Goal: Task Accomplishment & Management: Manage account settings

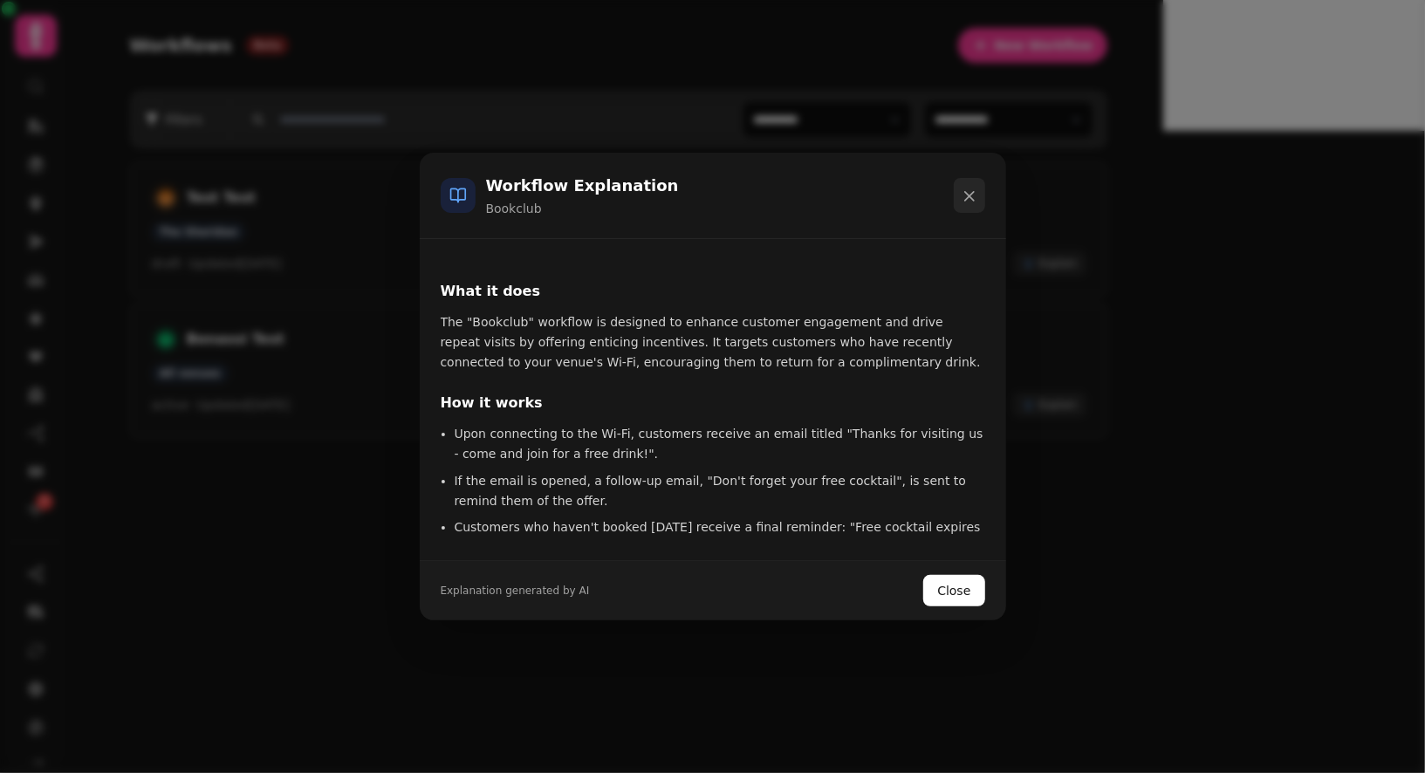
scroll to position [211, 0]
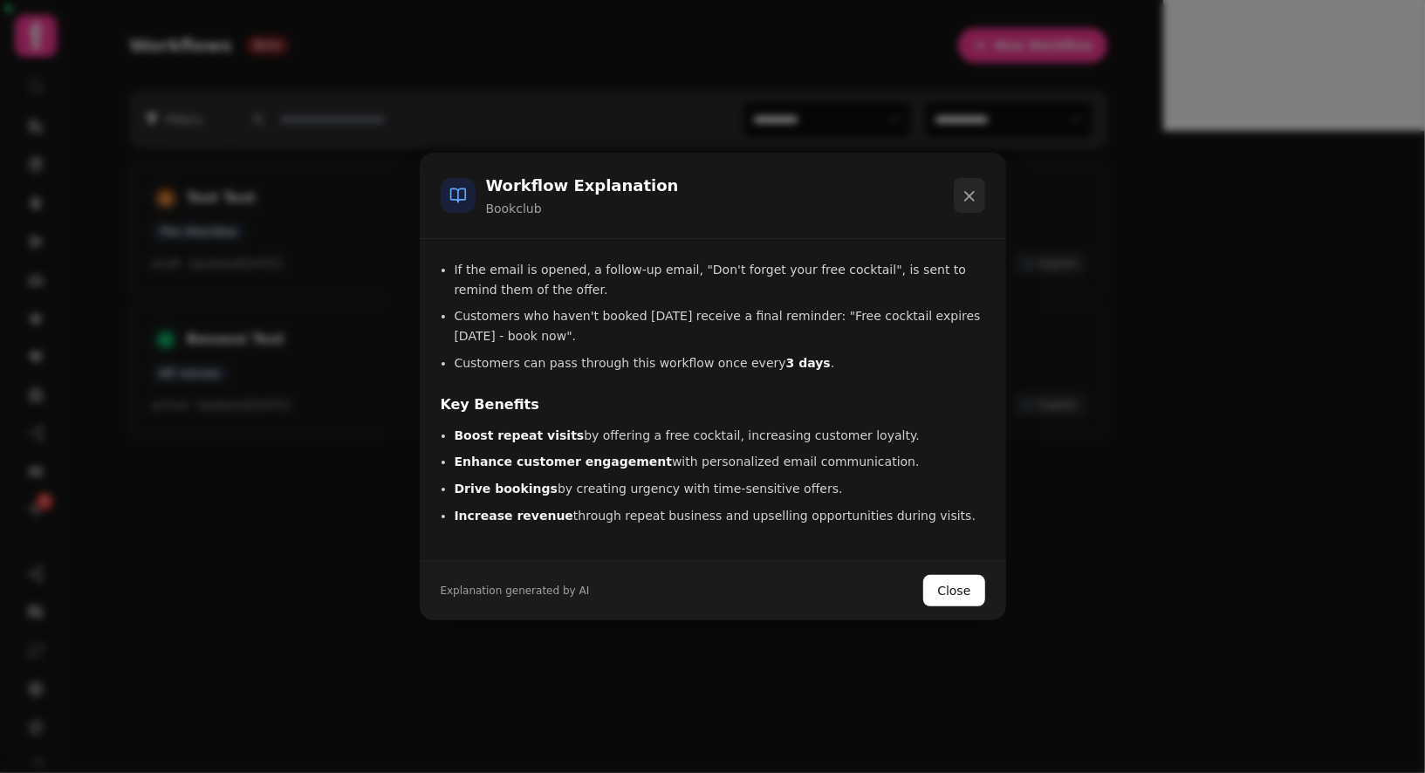
click at [962, 196] on icon "button" at bounding box center [969, 196] width 17 height 17
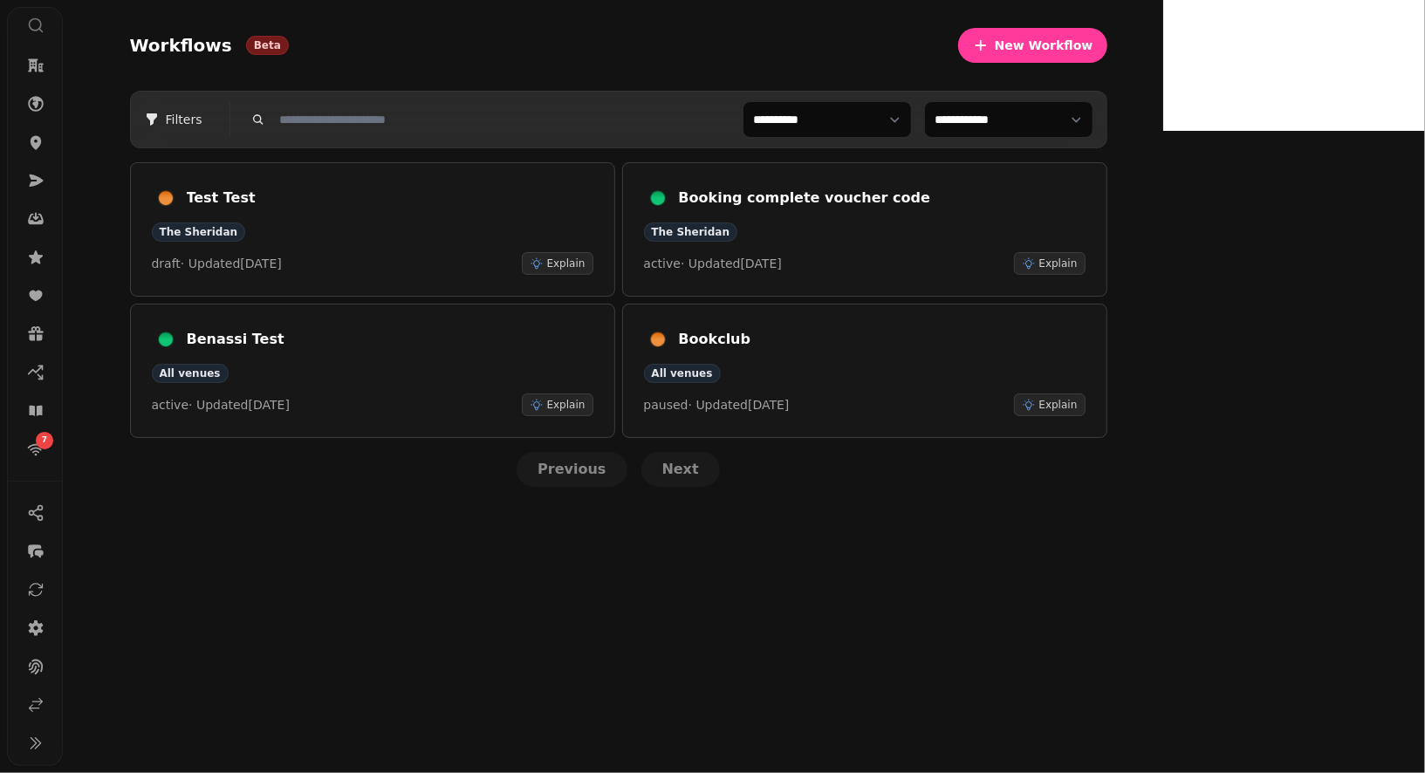
scroll to position [0, 0]
click at [36, 696] on icon at bounding box center [35, 689] width 17 height 17
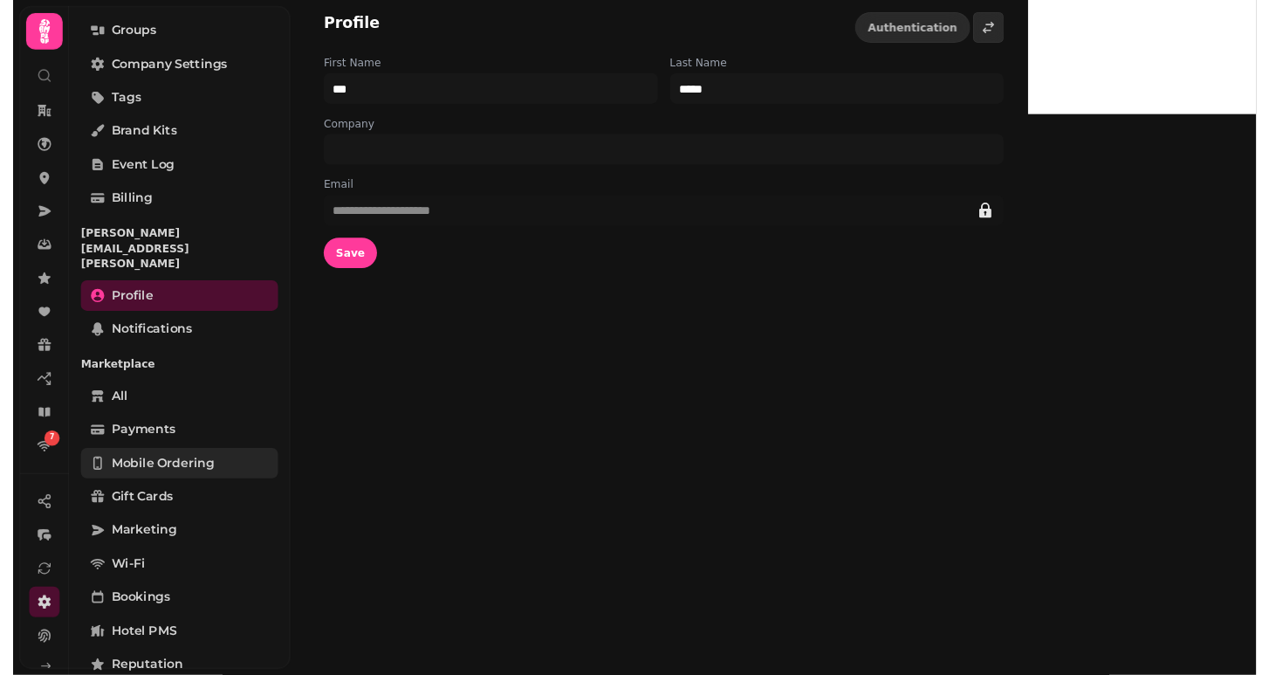
scroll to position [257, 0]
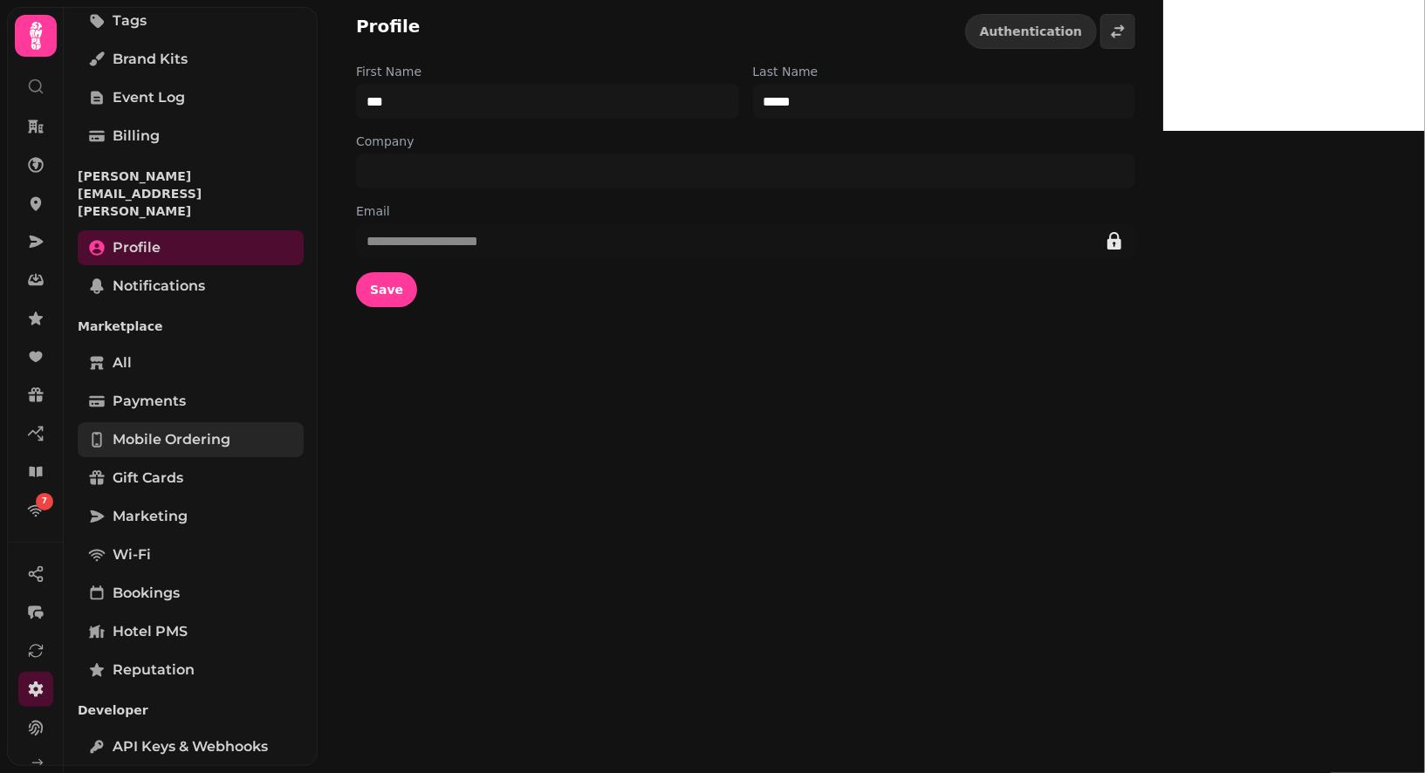
click at [182, 429] on span "Mobile ordering" at bounding box center [172, 439] width 118 height 21
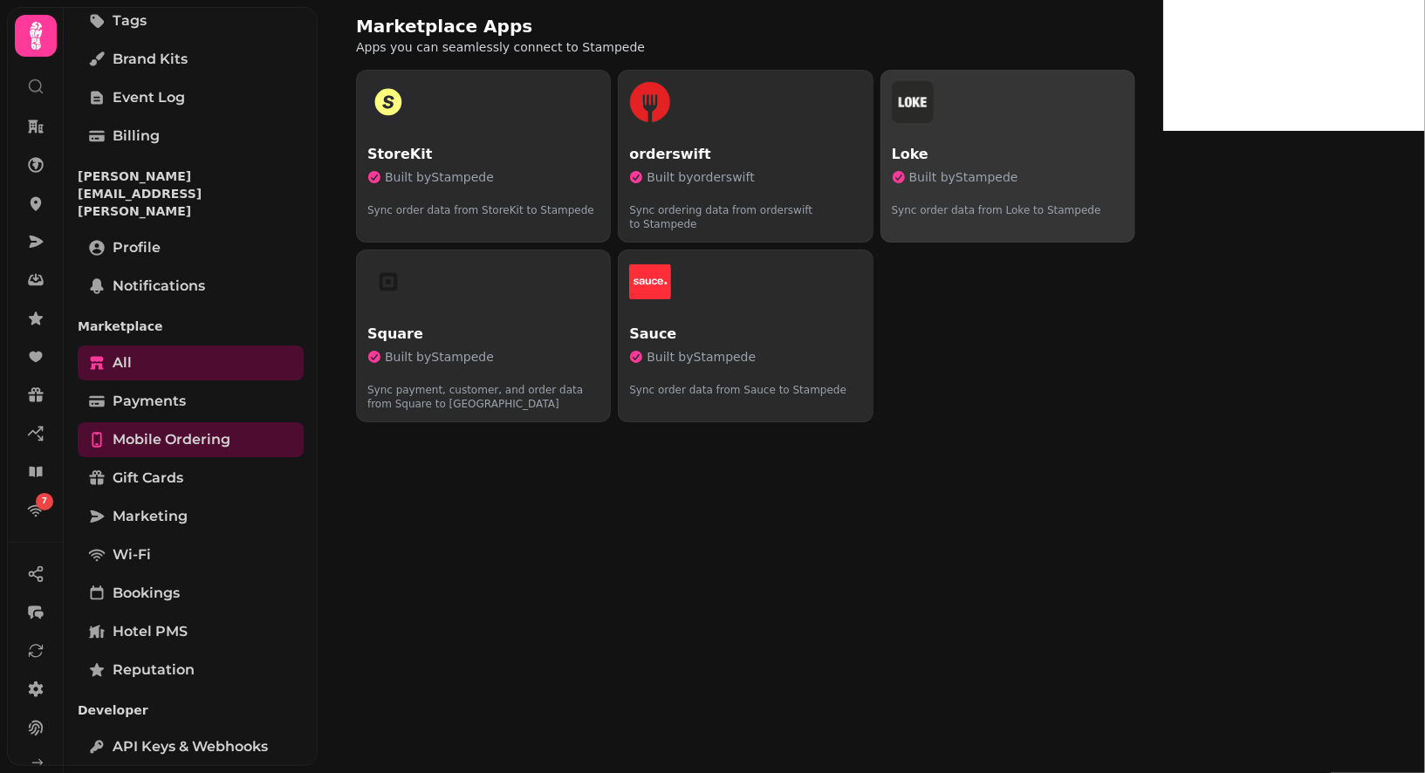
click at [1109, 144] on p "Loke" at bounding box center [1008, 154] width 232 height 21
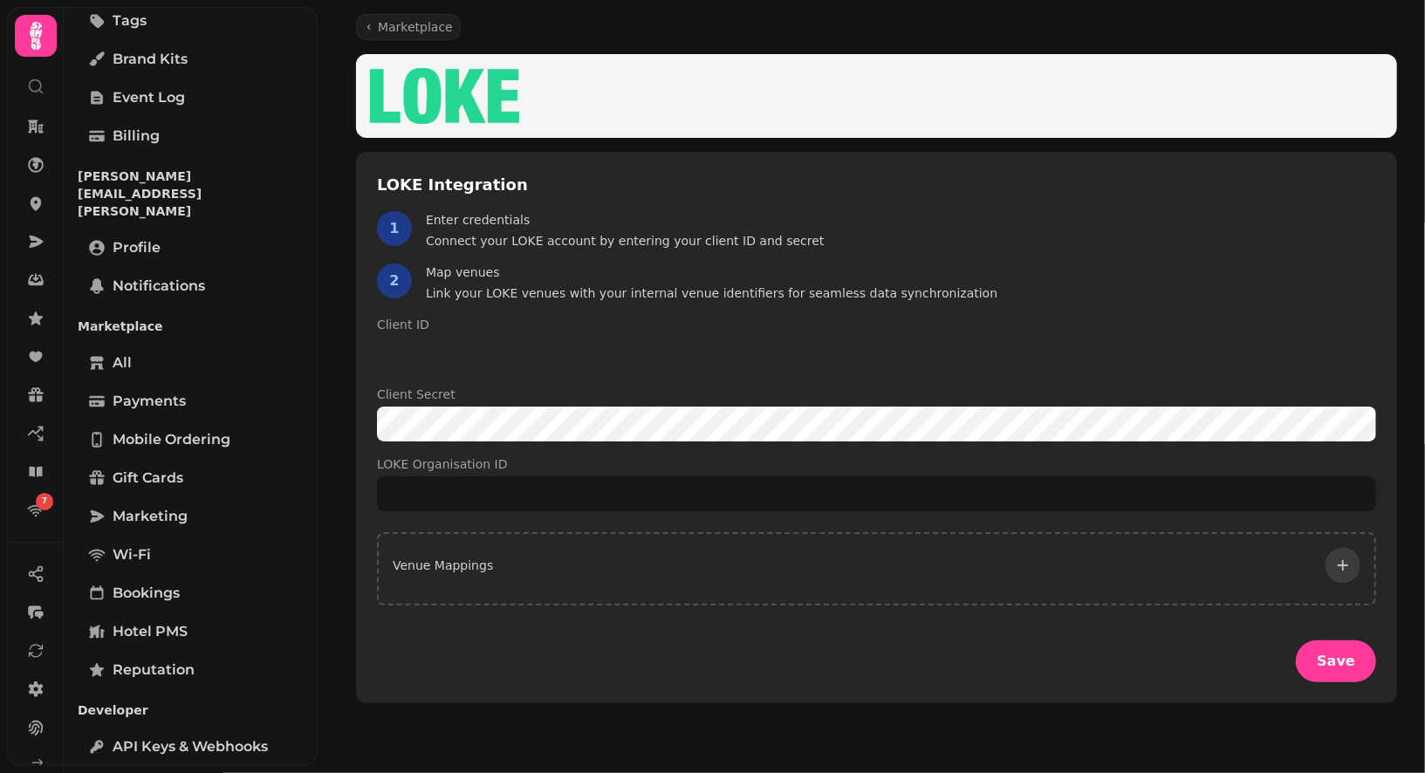
type input "*****"
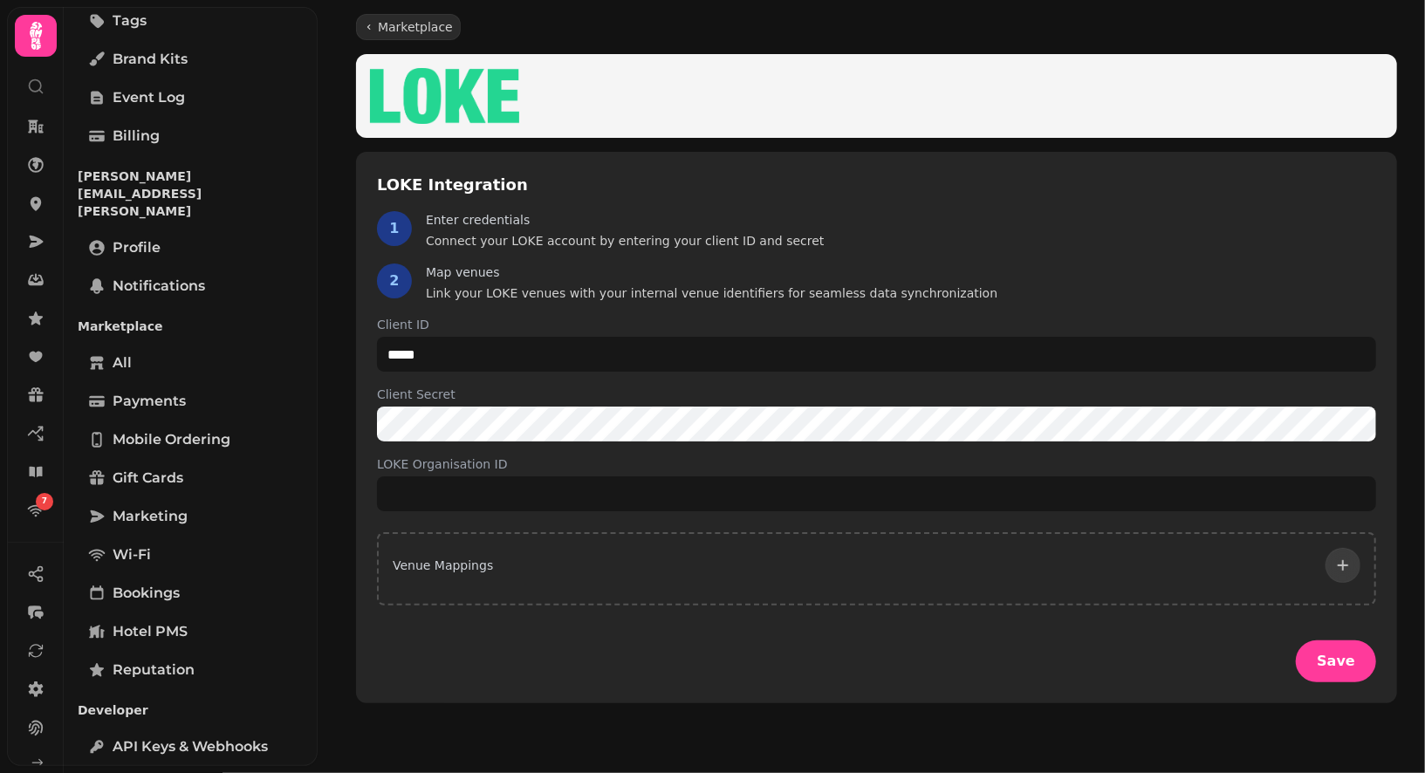
click at [405, 18] on span "Marketplace" at bounding box center [415, 26] width 75 height 17
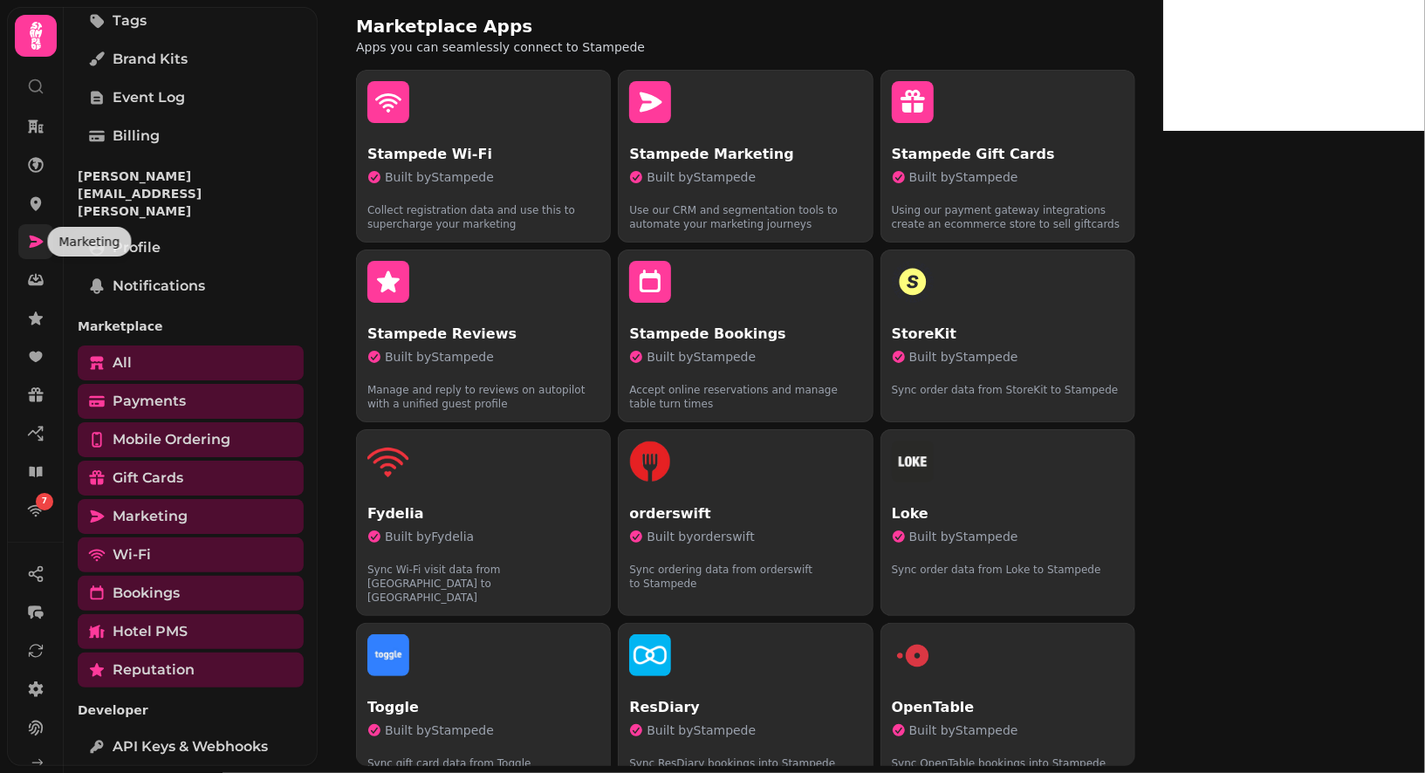
click at [27, 238] on icon at bounding box center [35, 241] width 17 height 17
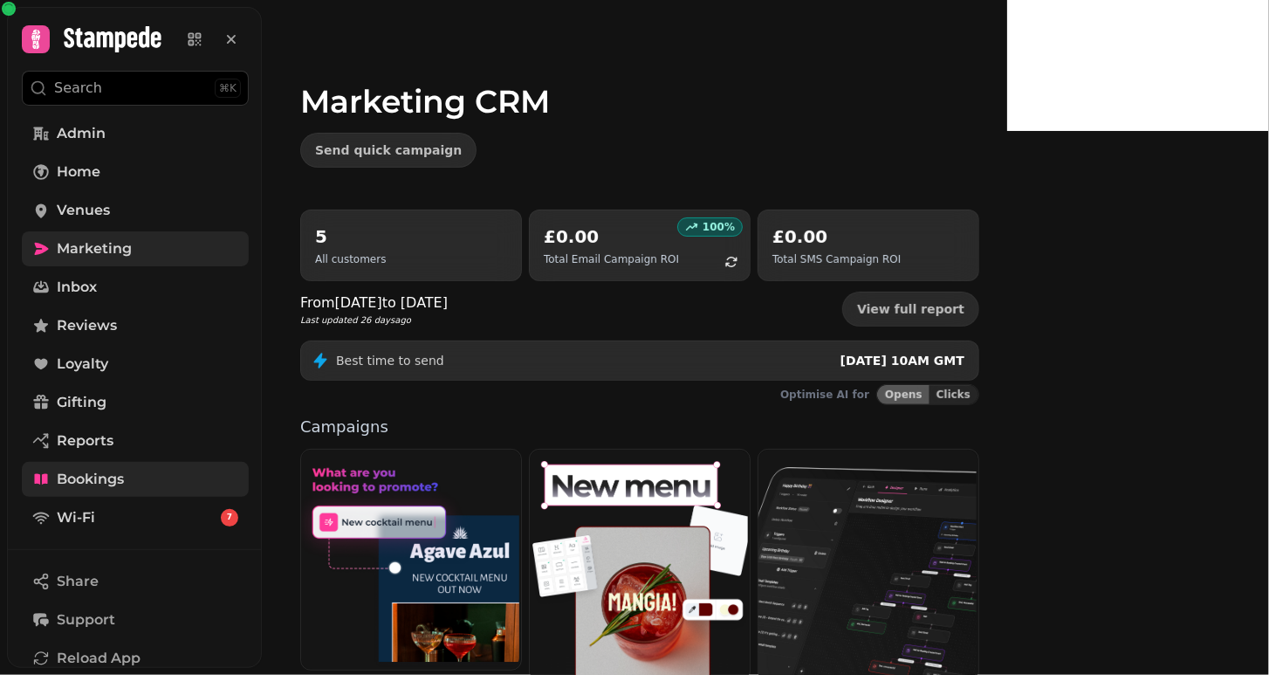
scroll to position [206, 0]
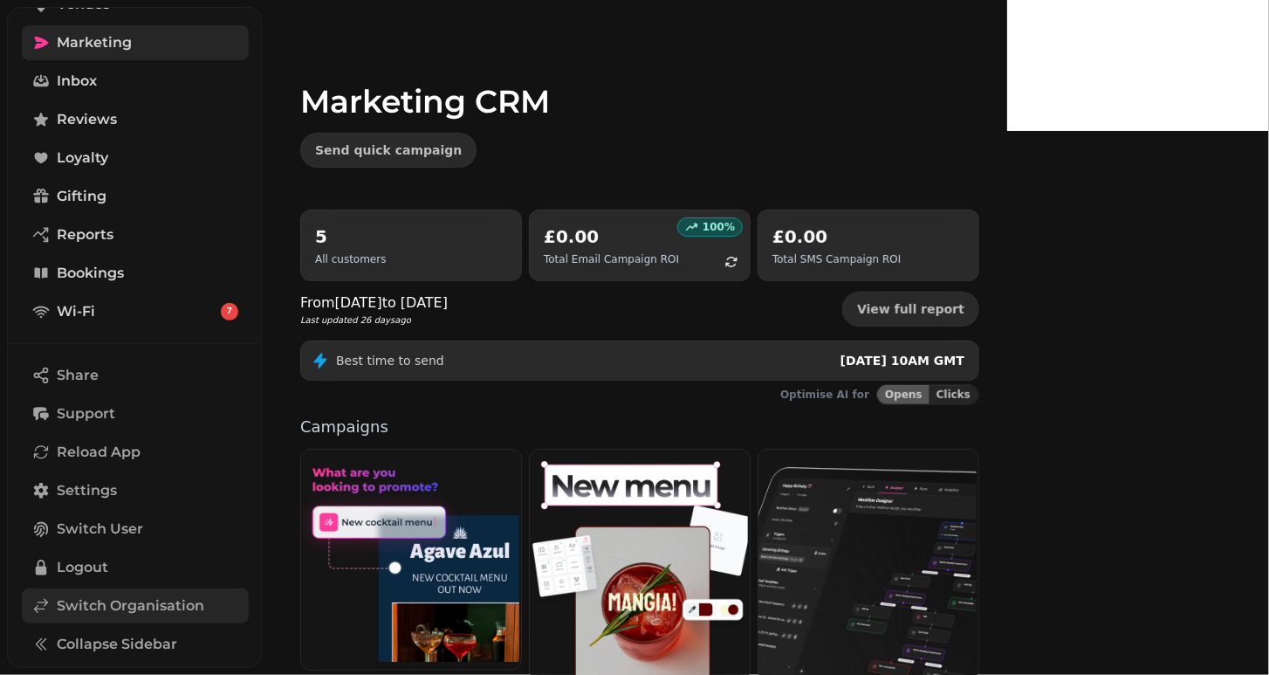
click at [134, 603] on span "Switch Organisation" at bounding box center [130, 605] width 147 height 21
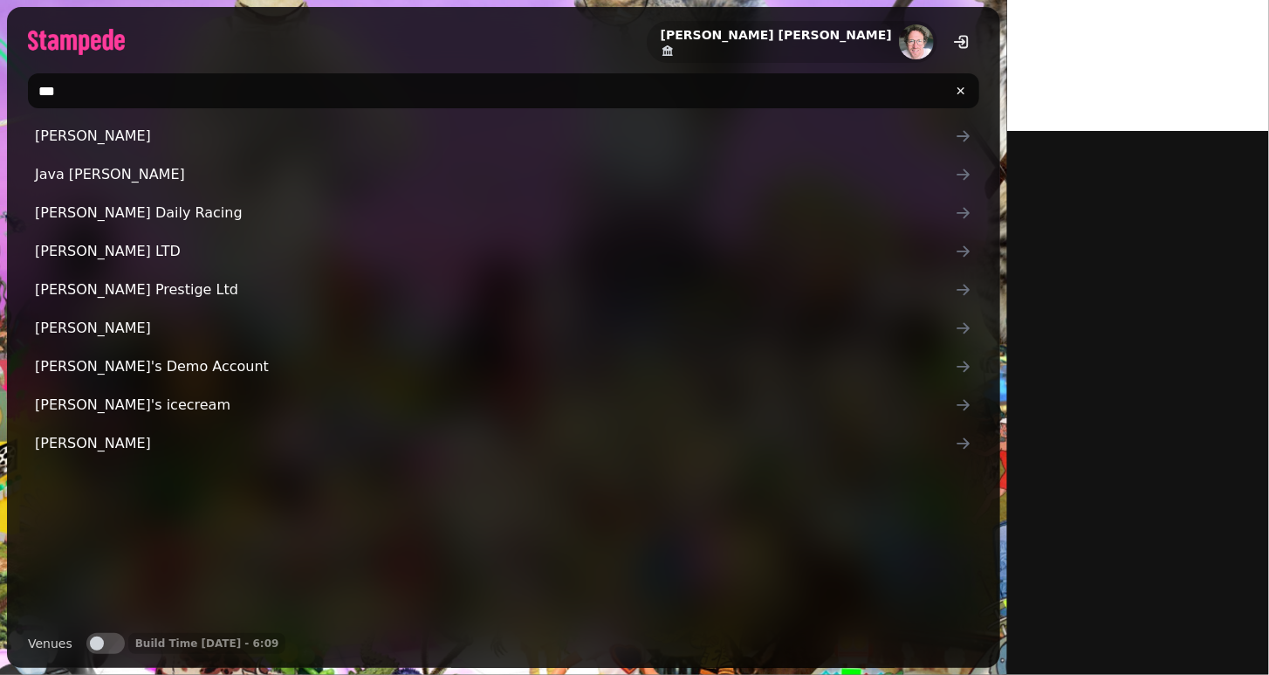
click at [190, 83] on input "***" at bounding box center [503, 90] width 951 height 35
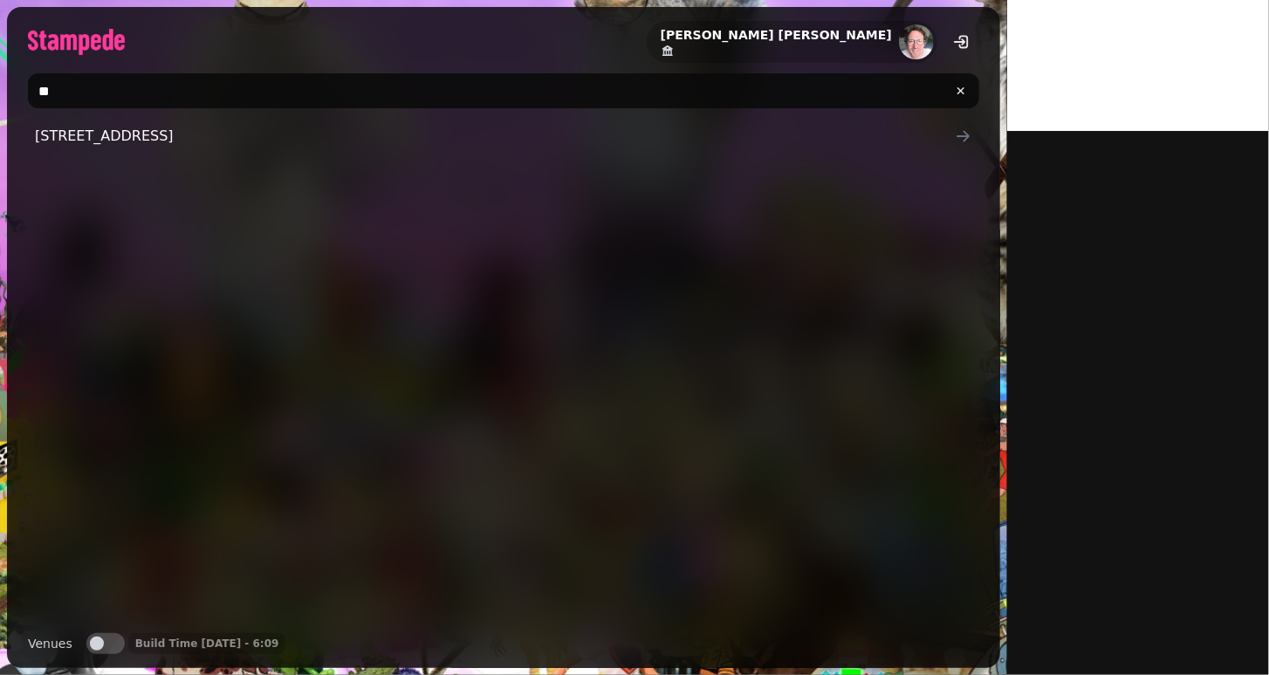
type input "*"
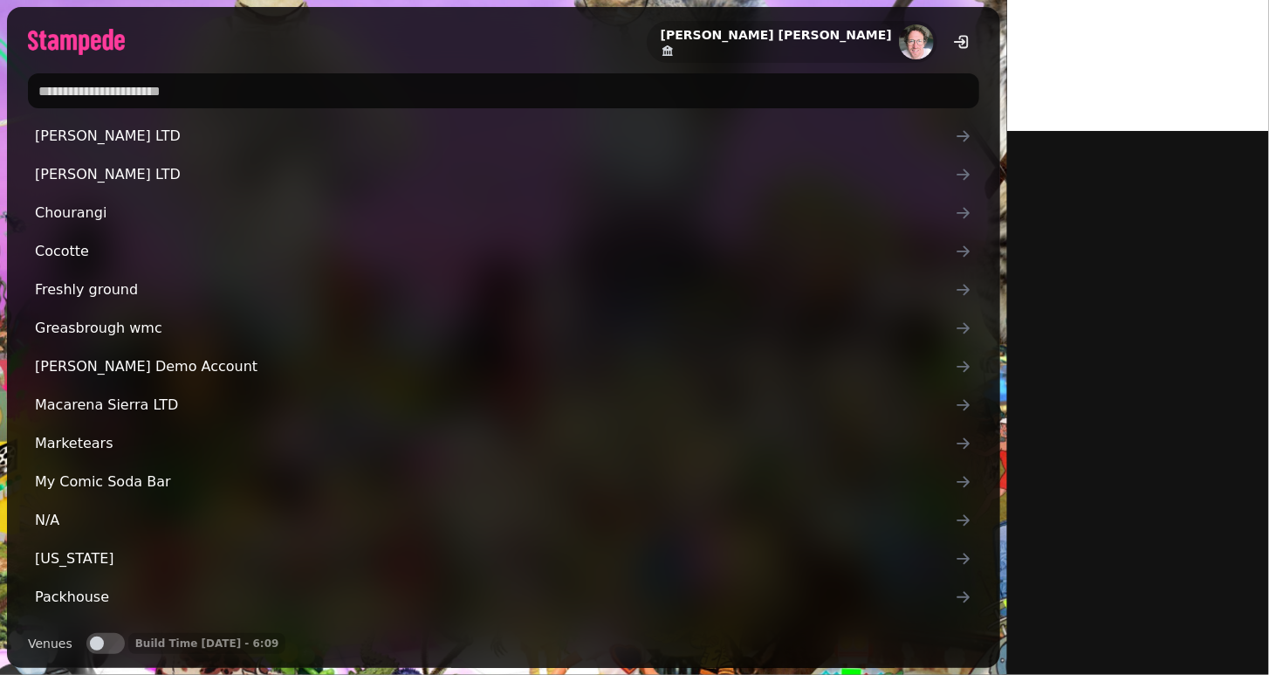
click at [252, 33] on div "[PERSON_NAME]" at bounding box center [503, 35] width 993 height 56
click at [132, 100] on input "text" at bounding box center [503, 90] width 951 height 35
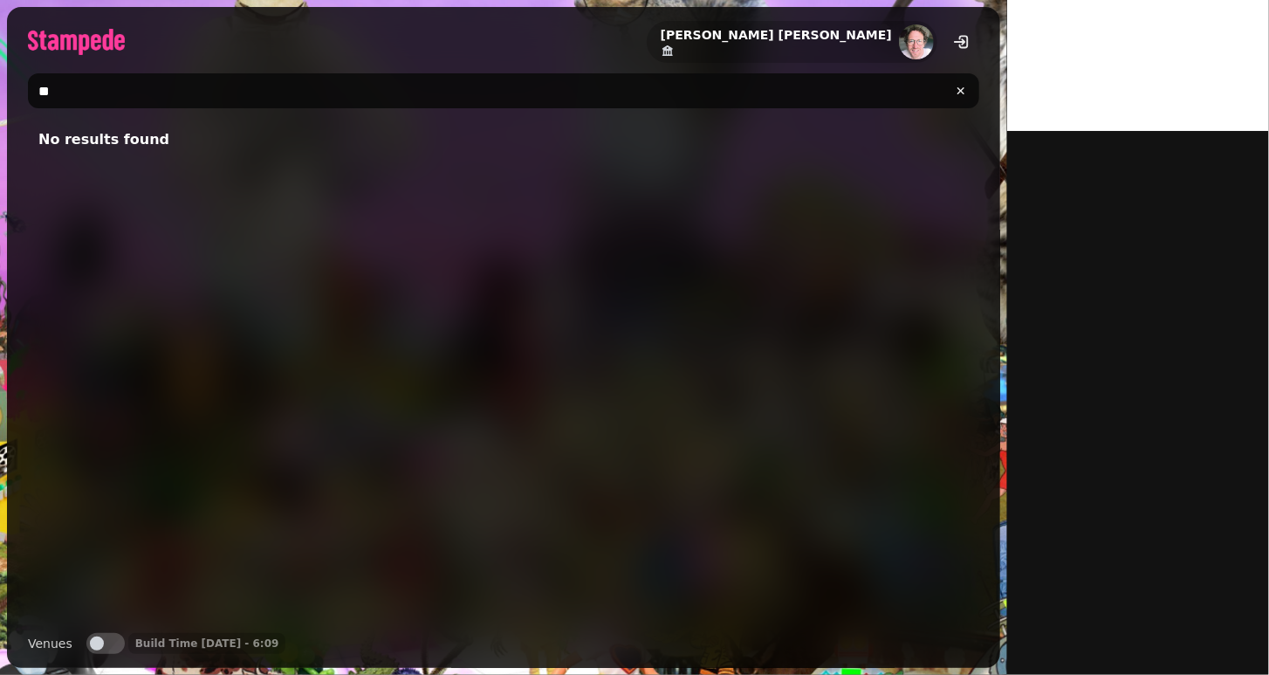
type input "*"
click at [105, 84] on input "****" at bounding box center [503, 90] width 951 height 35
type input "*"
